Goal: Information Seeking & Learning: Learn about a topic

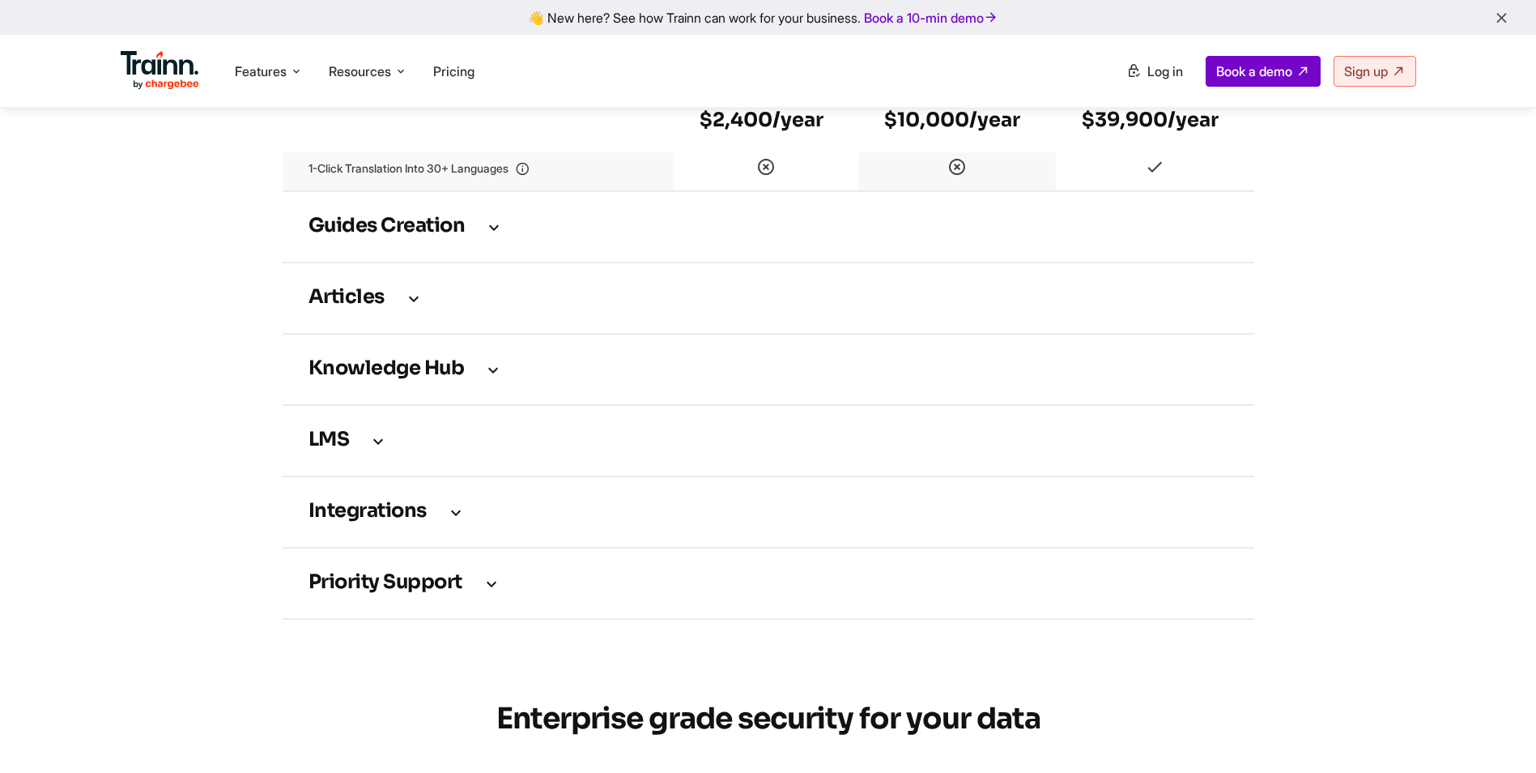
scroll to position [2268, 0]
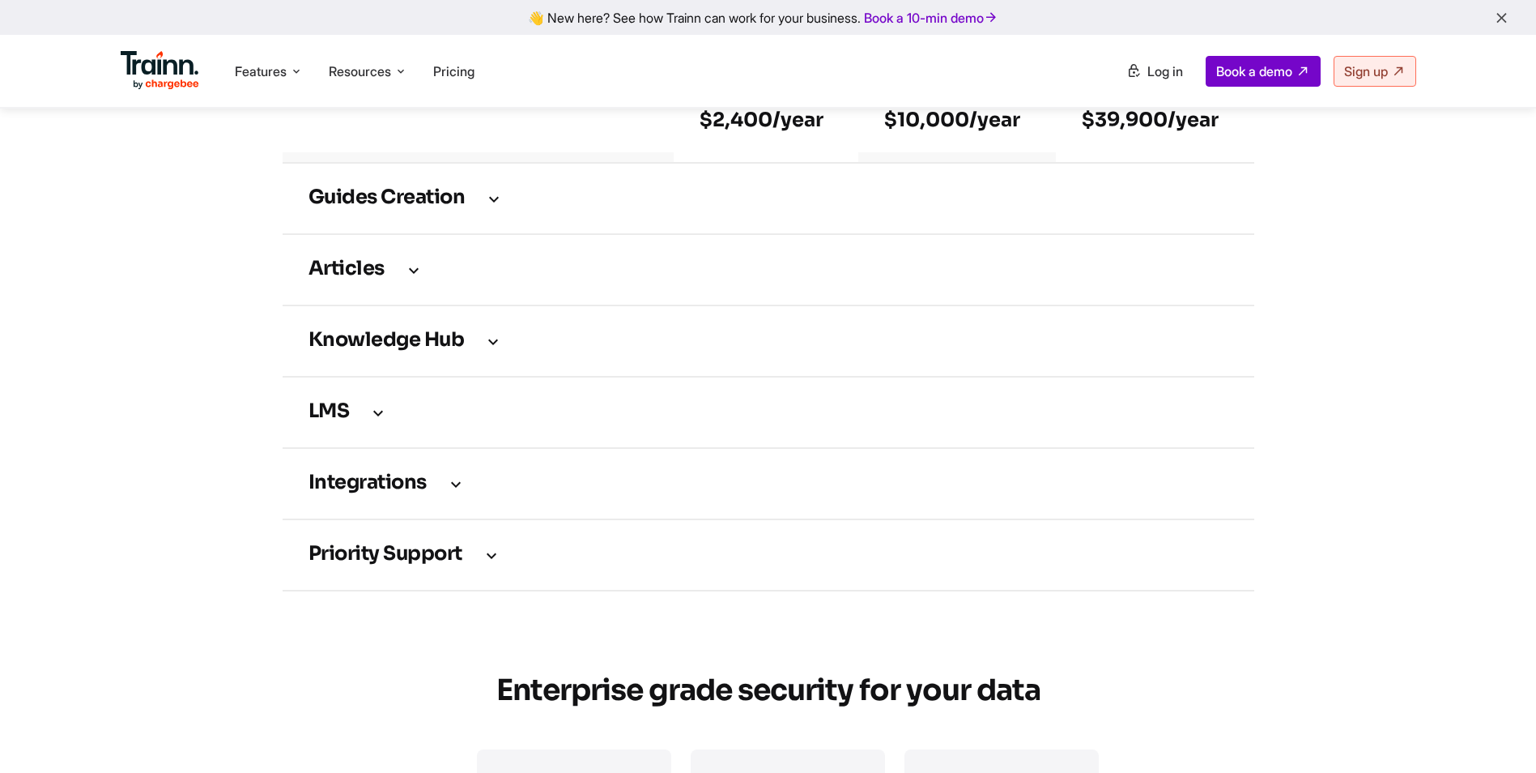
click at [500, 564] on icon at bounding box center [491, 555] width 19 height 18
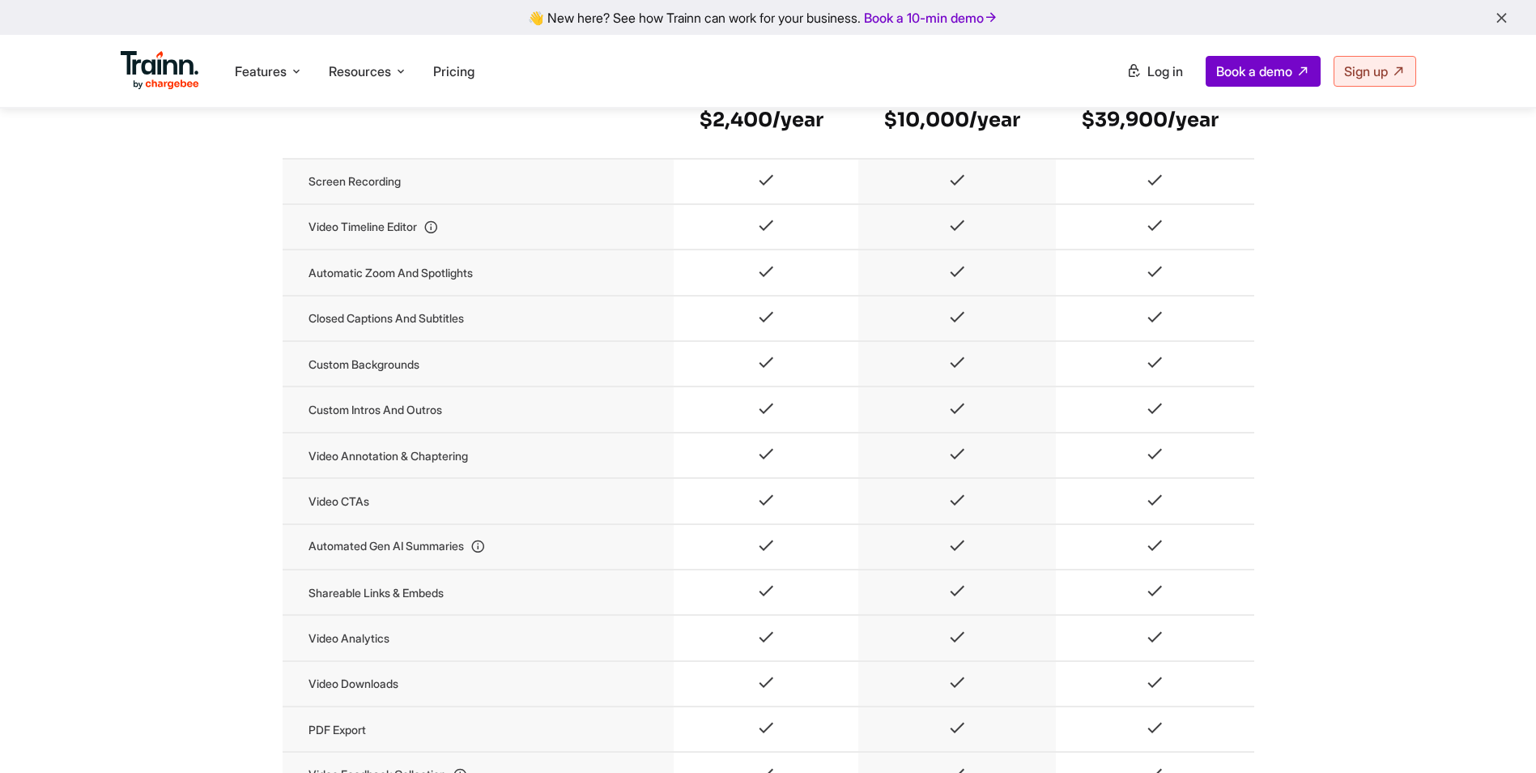
scroll to position [1215, 0]
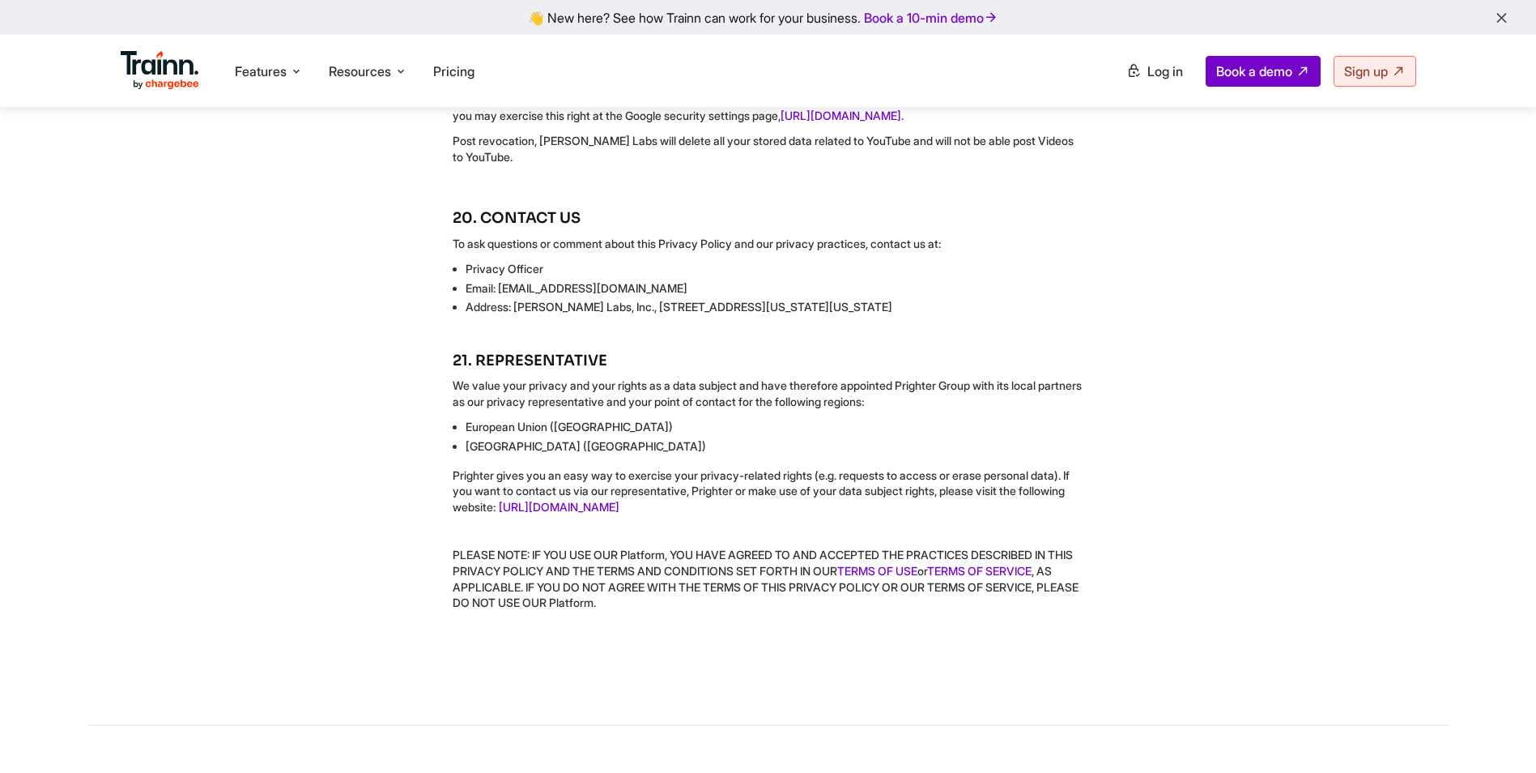
scroll to position [8087, 0]
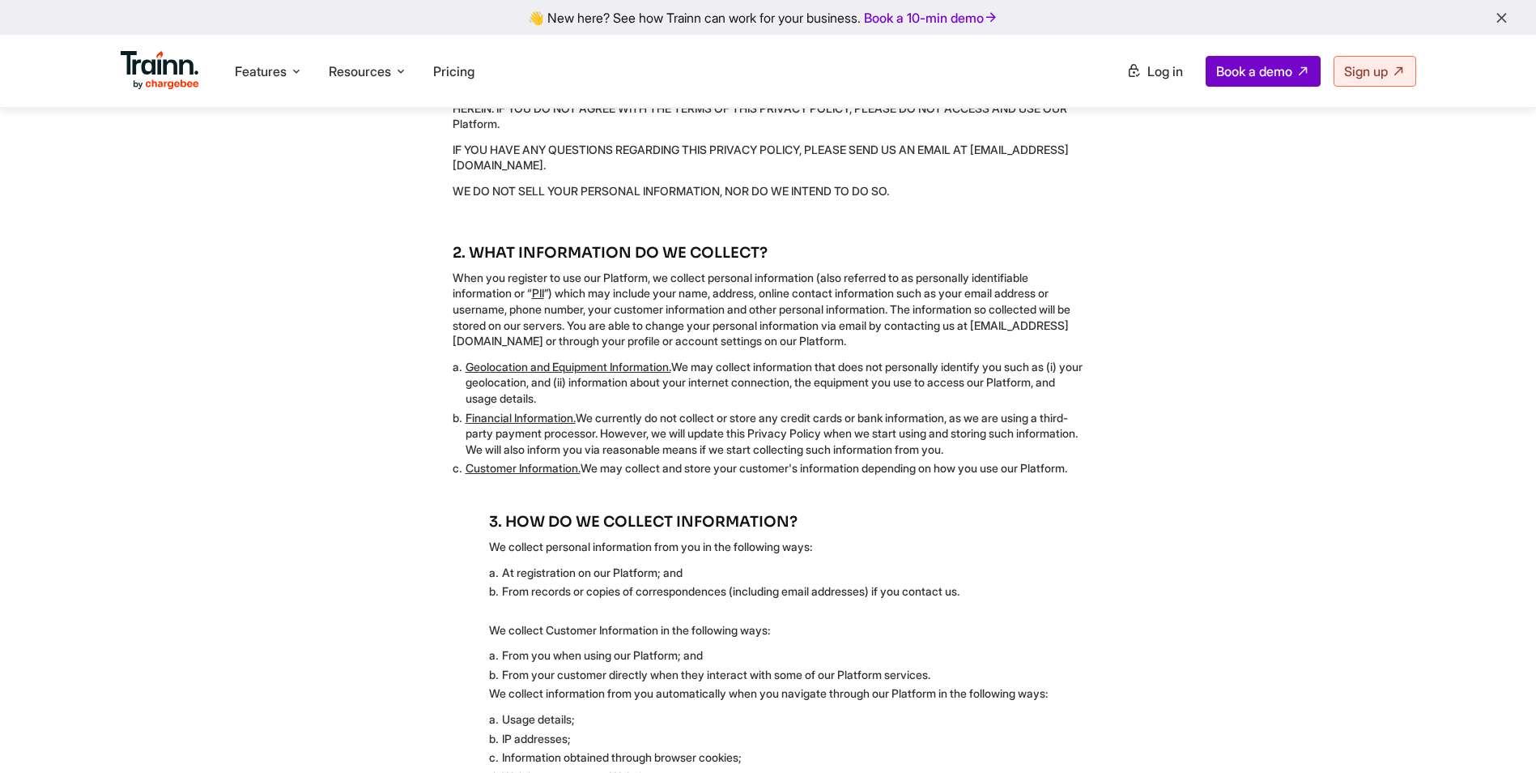
scroll to position [0, 0]
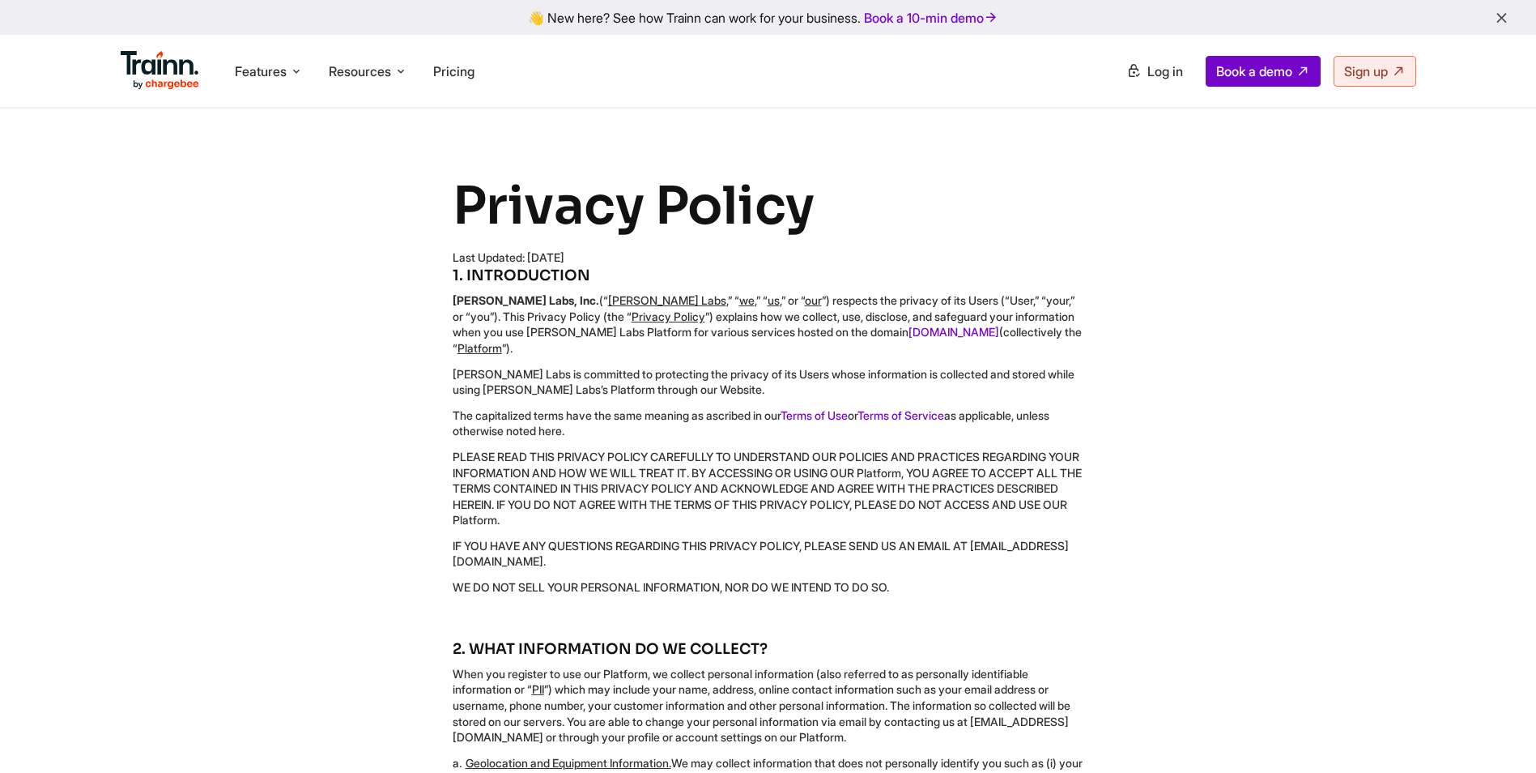
click at [497, 300] on b "[PERSON_NAME] Labs, Inc." at bounding box center [526, 300] width 147 height 14
click at [608, 300] on u "[PERSON_NAME] Labs" at bounding box center [667, 300] width 118 height 14
drag, startPoint x: 451, startPoint y: 298, endPoint x: 543, endPoint y: 297, distance: 91.5
click at [543, 297] on div "Privacy Policy Last Updated: [DATE] 1. INTRODUCTION [PERSON_NAME] Labs, Inc. (“…" at bounding box center [768, 389] width 839 height 432
copy b "[PERSON_NAME] Labs, Inc"
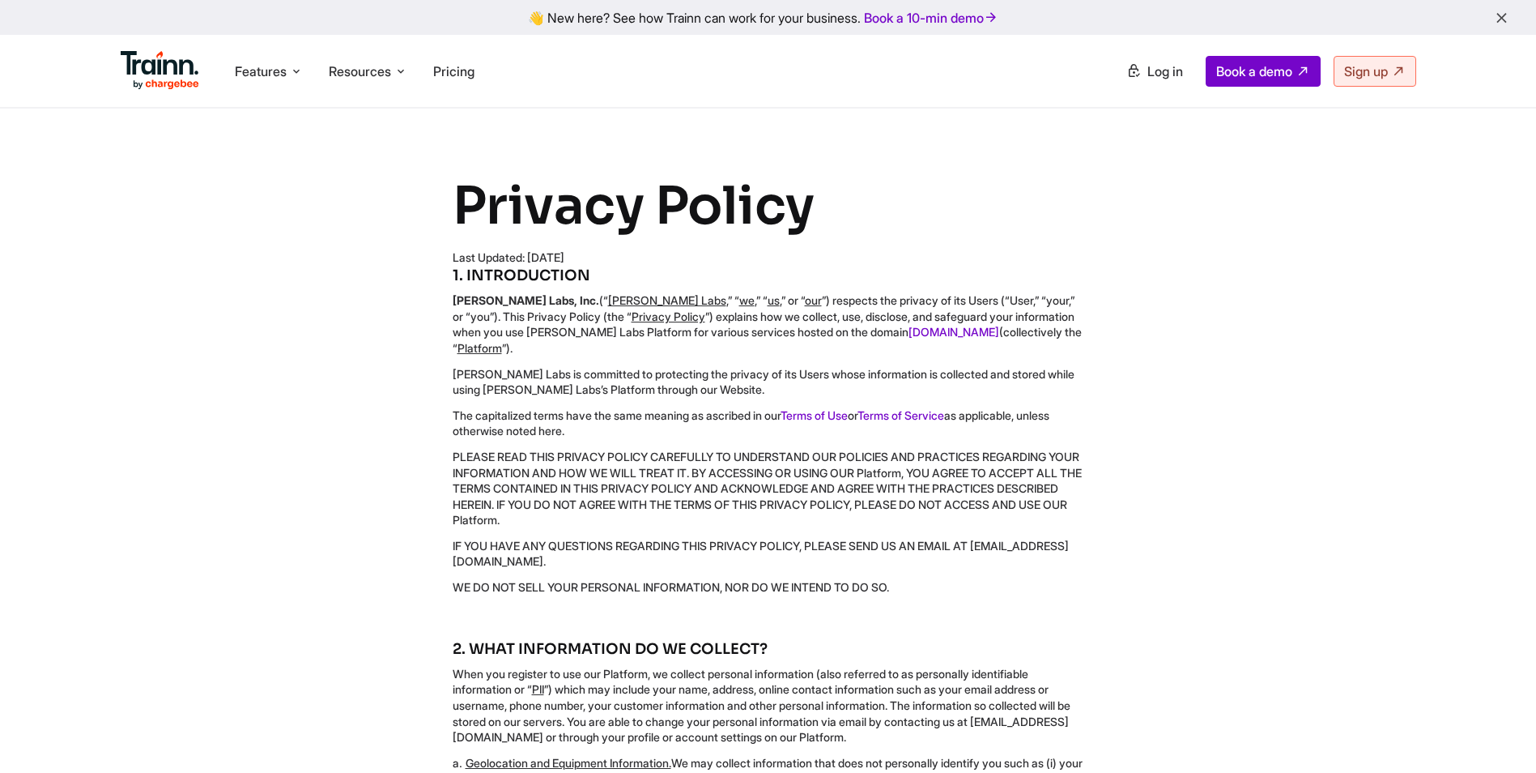
click at [560, 366] on p "[PERSON_NAME] Labs is committed to protecting the privacy of its Users whose in…" at bounding box center [769, 382] width 632 height 32
